Goal: Task Accomplishment & Management: Manage account settings

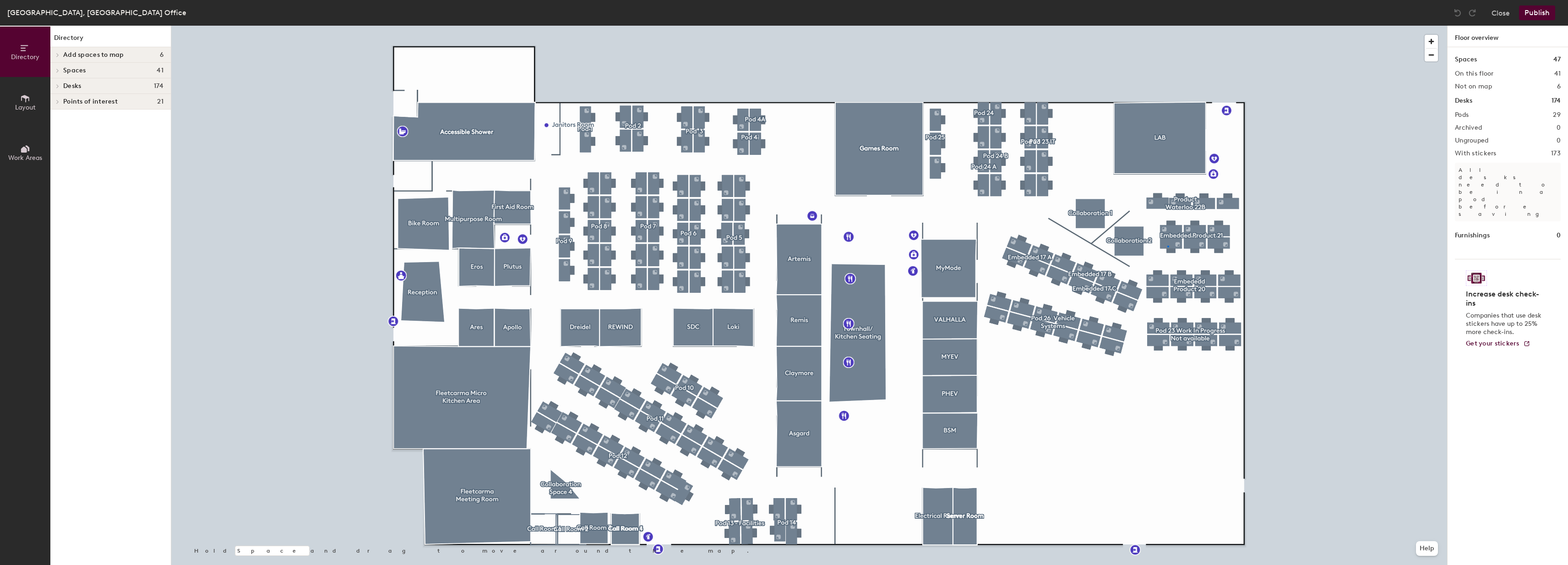
click at [1167, 26] on div at bounding box center [809, 26] width 1276 height 0
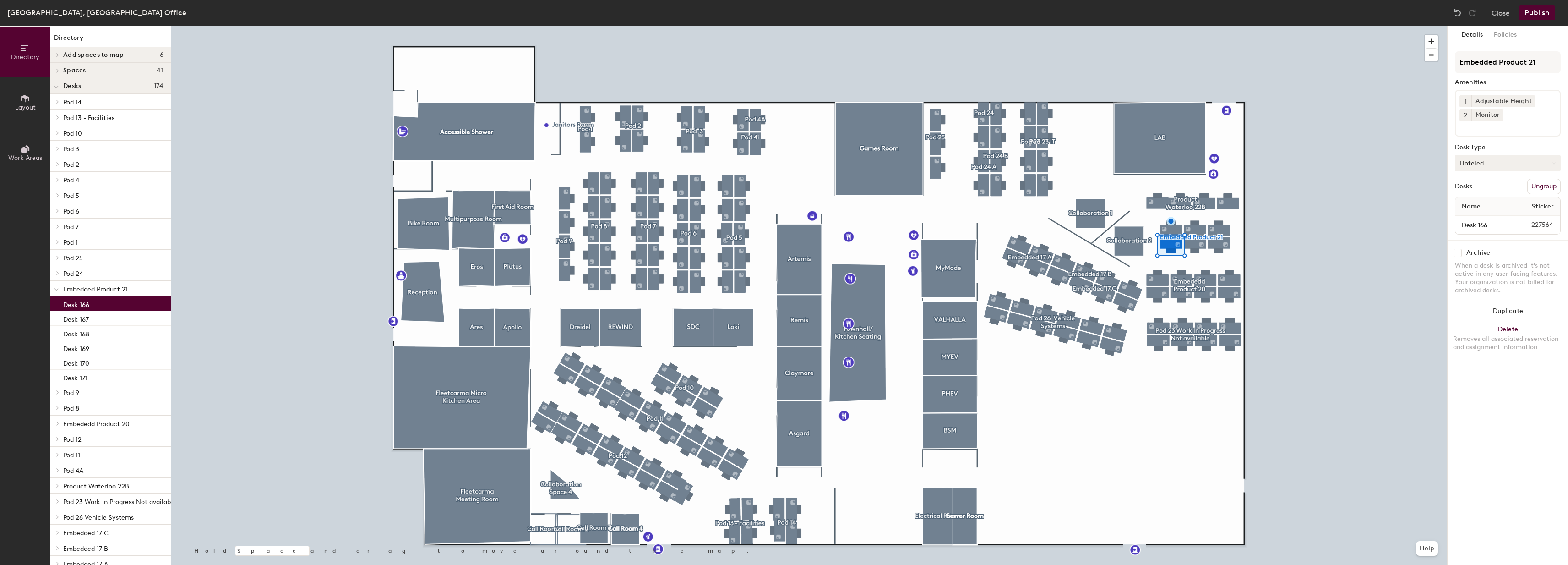
click at [1492, 163] on button "Hoteled" at bounding box center [1507, 163] width 106 height 16
click at [1479, 192] on div "Assigned" at bounding box center [1501, 192] width 92 height 14
click at [1532, 11] on button "Publish" at bounding box center [1537, 12] width 36 height 14
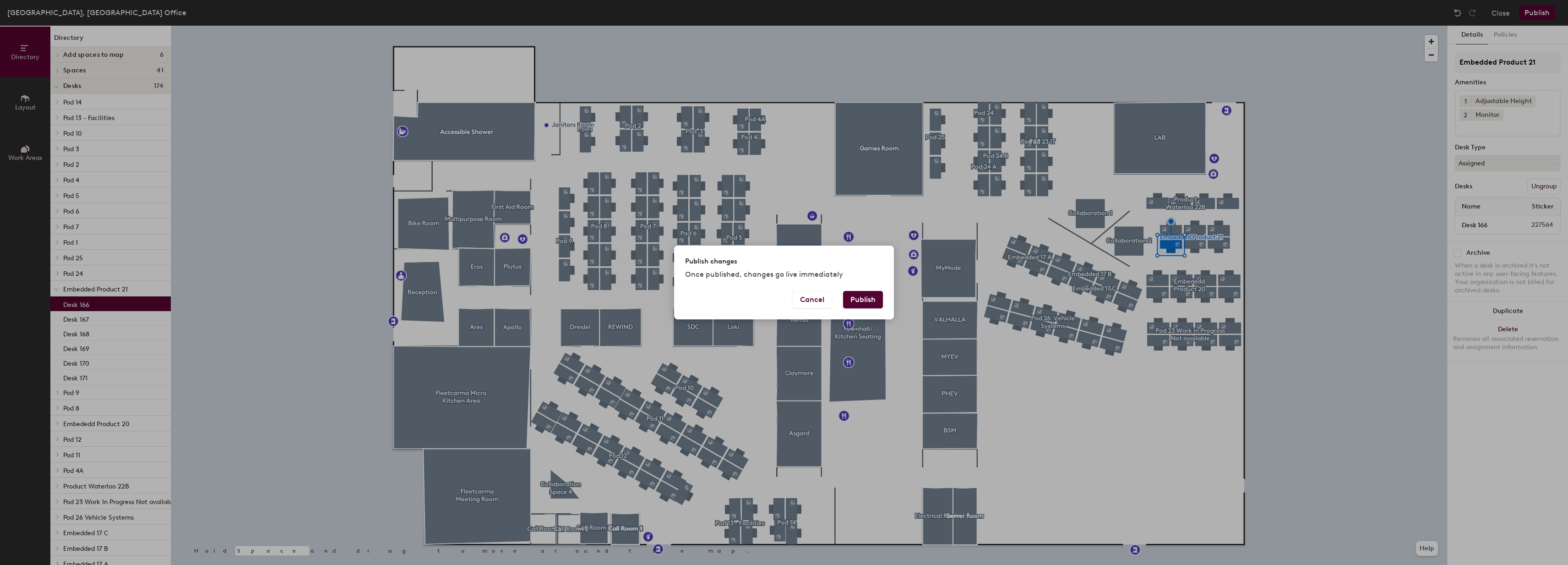
click at [869, 302] on button "Publish" at bounding box center [863, 300] width 40 height 18
